Goal: Find specific page/section: Find specific page/section

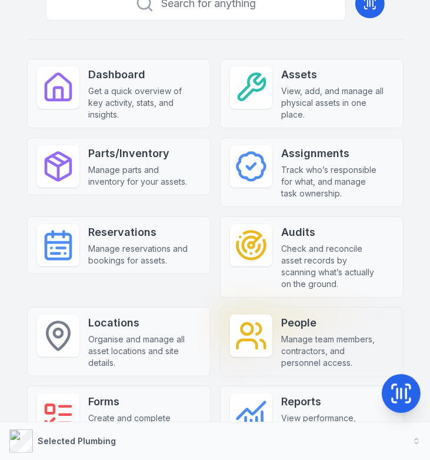
scroll to position [94, 0]
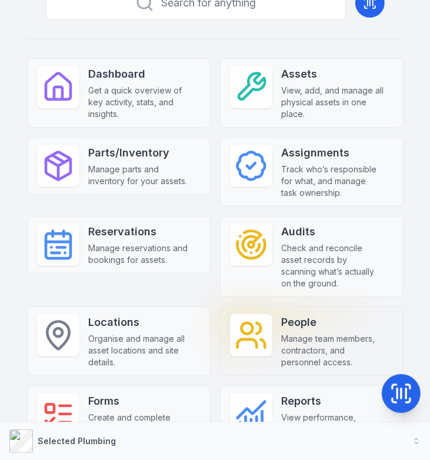
click at [296, 323] on strong "People" at bounding box center [333, 322] width 102 height 16
